Goal: Information Seeking & Learning: Learn about a topic

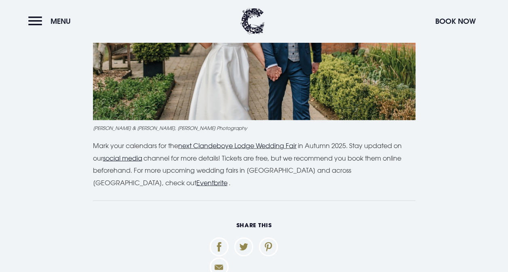
scroll to position [2309, 0]
click at [200, 141] on link "next Clandeboye Lodge Wedding Fair" at bounding box center [237, 145] width 118 height 8
click at [34, 22] on button "Menu" at bounding box center [51, 21] width 46 height 17
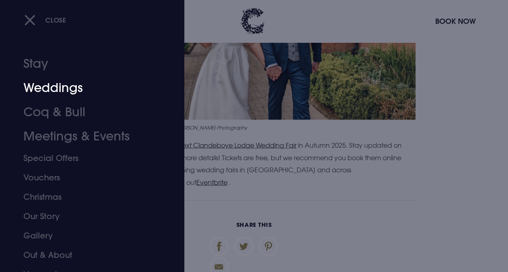
click at [62, 84] on link "Weddings" at bounding box center [86, 88] width 127 height 24
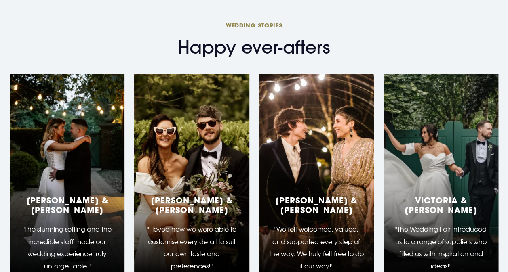
scroll to position [1465, 0]
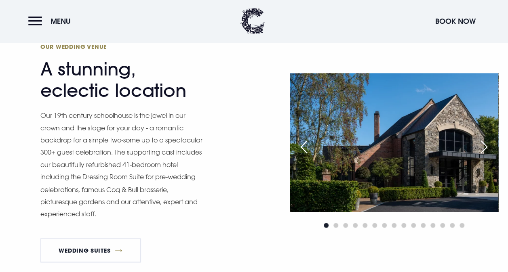
scroll to position [576, 0]
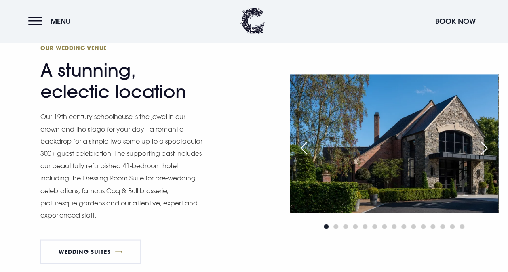
click at [478, 150] on div "Next slide" at bounding box center [484, 148] width 20 height 18
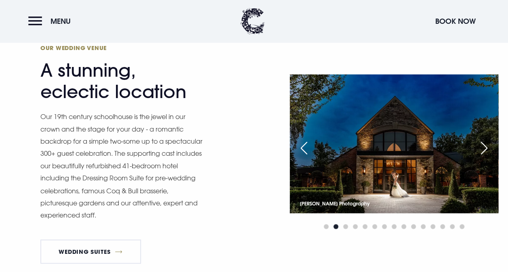
click at [478, 150] on div "Next slide" at bounding box center [484, 148] width 20 height 18
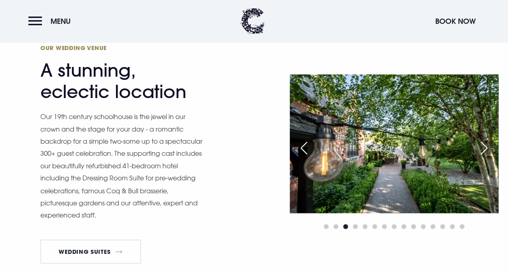
click at [478, 150] on div "Next slide" at bounding box center [484, 148] width 20 height 18
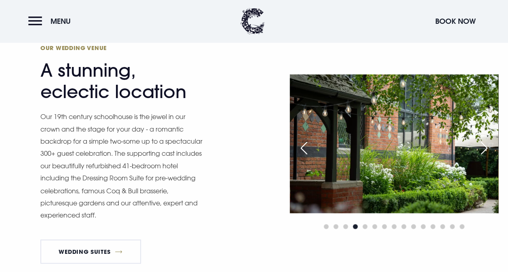
click at [478, 150] on div "Next slide" at bounding box center [484, 148] width 20 height 18
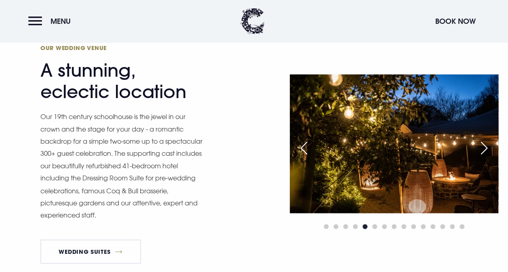
click at [478, 150] on div "Next slide" at bounding box center [484, 148] width 20 height 18
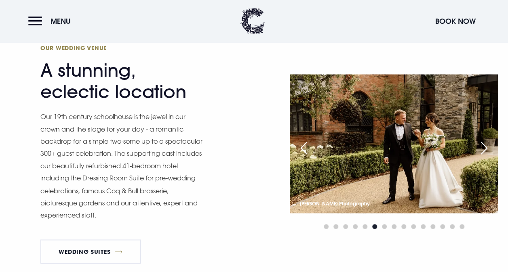
click at [478, 150] on div "Next slide" at bounding box center [484, 148] width 20 height 18
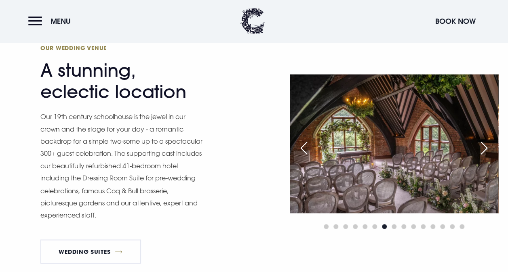
click at [478, 150] on div "Next slide" at bounding box center [484, 148] width 20 height 18
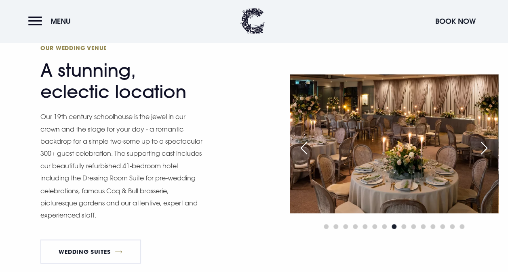
click at [302, 152] on div "Previous slide" at bounding box center [304, 148] width 20 height 18
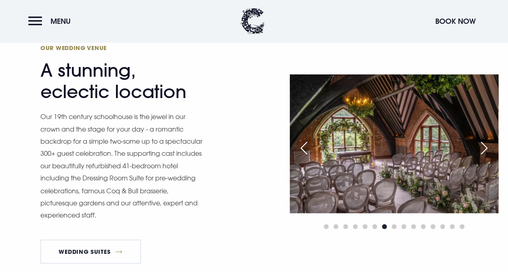
click at [484, 147] on div "Next slide" at bounding box center [484, 148] width 20 height 18
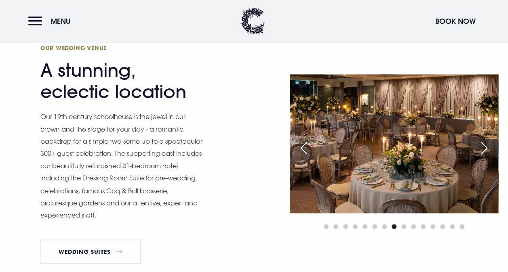
click at [484, 147] on div "Next slide" at bounding box center [484, 148] width 20 height 18
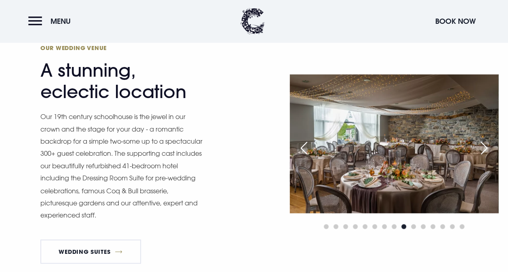
click at [484, 147] on div "Next slide" at bounding box center [484, 148] width 20 height 18
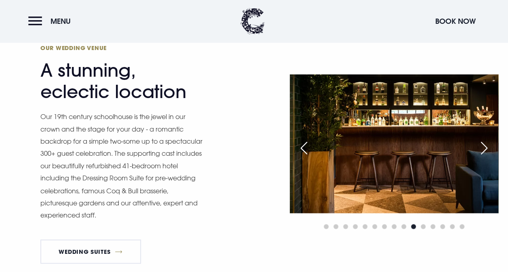
click at [484, 147] on div "Next slide" at bounding box center [484, 148] width 20 height 18
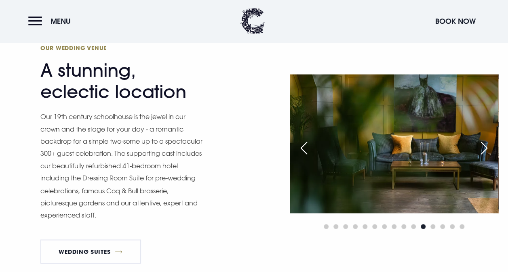
click at [484, 147] on div "Next slide" at bounding box center [484, 148] width 20 height 18
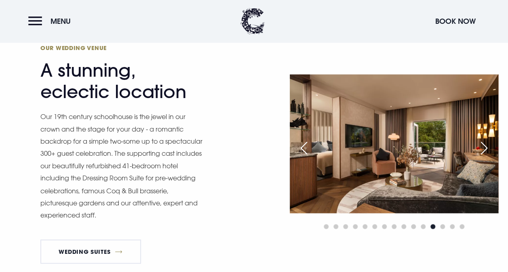
click at [484, 147] on div "Next slide" at bounding box center [484, 148] width 20 height 18
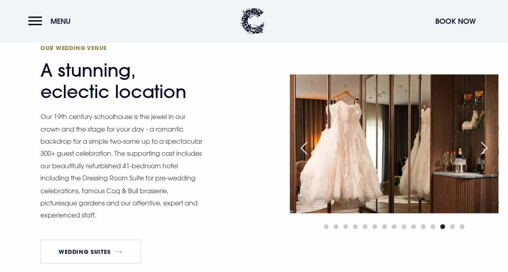
click at [484, 147] on div "Next slide" at bounding box center [484, 148] width 20 height 18
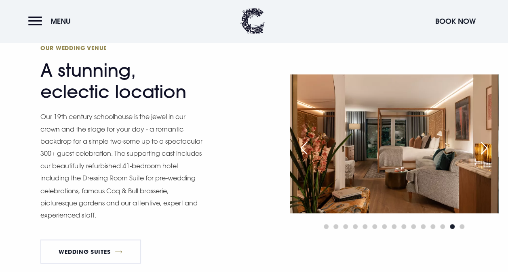
click at [484, 147] on div "Next slide" at bounding box center [484, 148] width 20 height 18
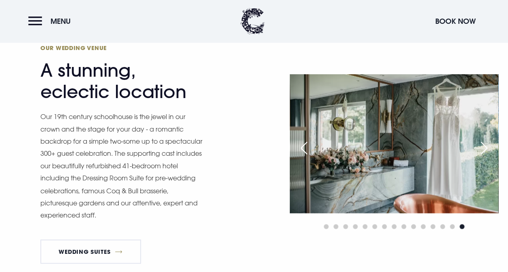
click at [484, 147] on div "Next slide" at bounding box center [484, 148] width 20 height 18
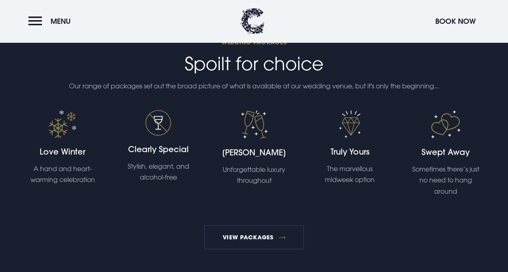
scroll to position [1443, 0]
click at [238, 237] on link "View Packages" at bounding box center [254, 237] width 100 height 24
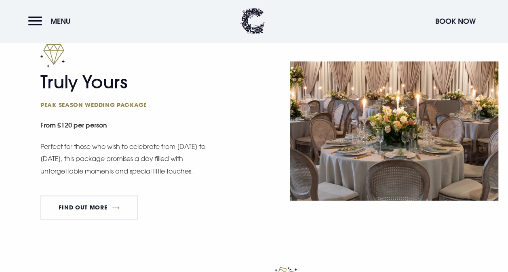
scroll to position [474, 0]
click at [112, 204] on link "FIND OUT MORE" at bounding box center [88, 208] width 97 height 24
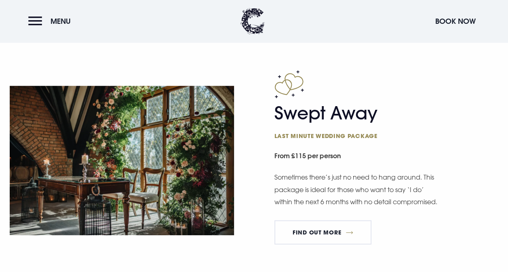
scroll to position [1457, 0]
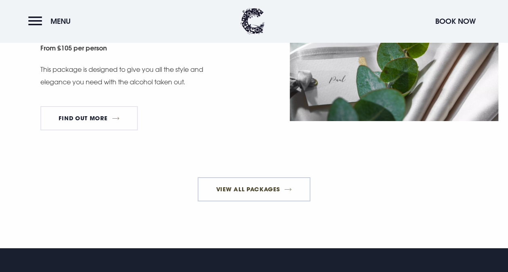
click at [271, 202] on link "View All Packages" at bounding box center [254, 189] width 113 height 24
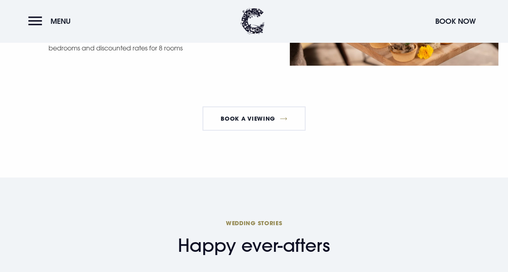
scroll to position [806, 0]
